Goal: Find specific page/section: Find specific page/section

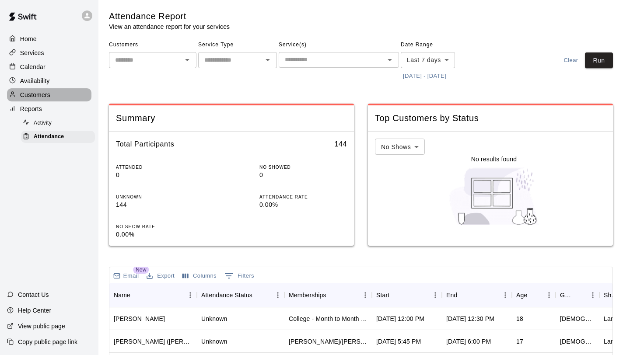
click at [49, 94] on p "Customers" at bounding box center [35, 95] width 30 height 9
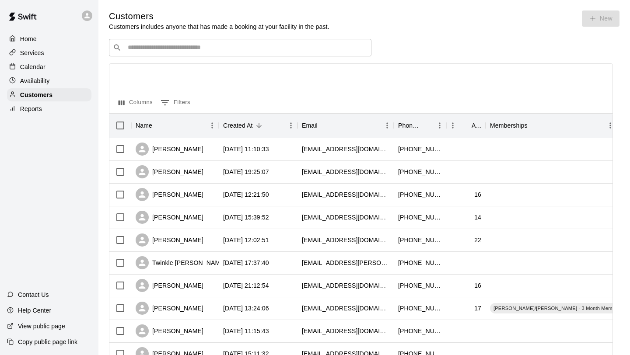
click at [159, 50] on input "Search customers by name or email" at bounding box center [246, 47] width 243 height 9
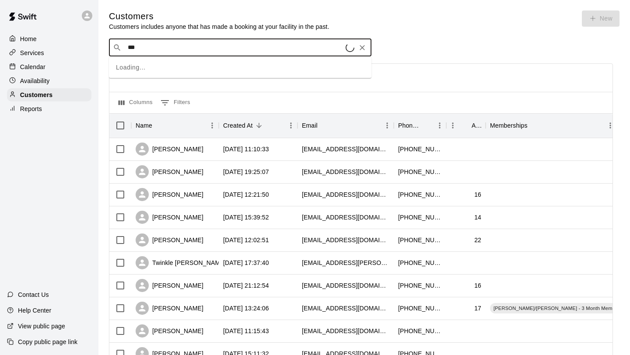
type input "****"
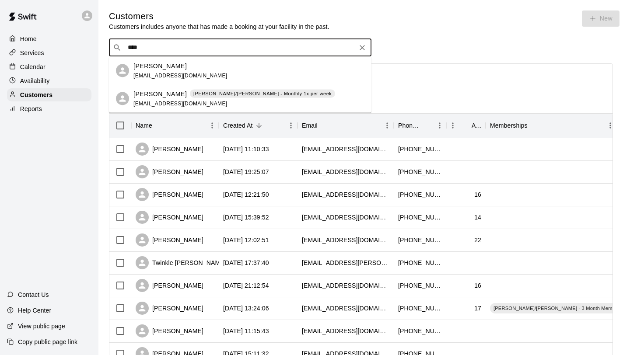
click at [156, 102] on span "[EMAIL_ADDRESS][DOMAIN_NAME]" at bounding box center [181, 103] width 94 height 6
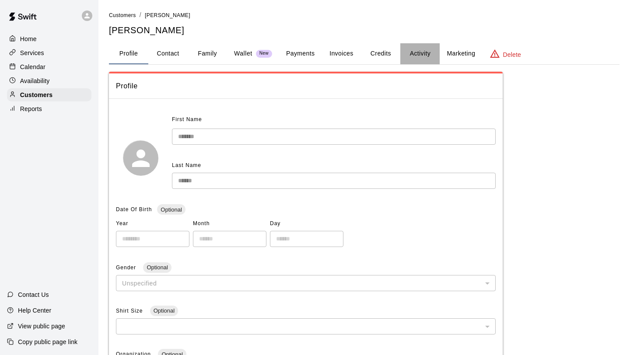
click at [419, 55] on button "Activity" at bounding box center [420, 53] width 39 height 21
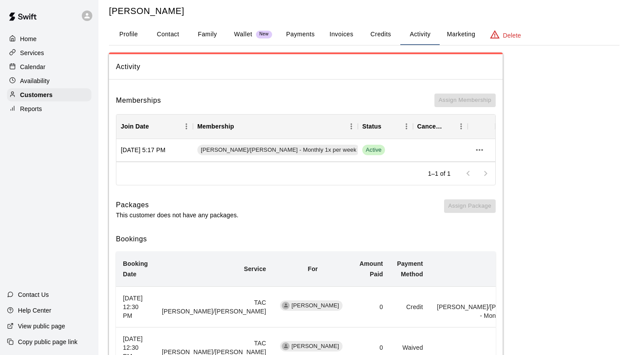
scroll to position [21, 0]
